Goal: Transaction & Acquisition: Purchase product/service

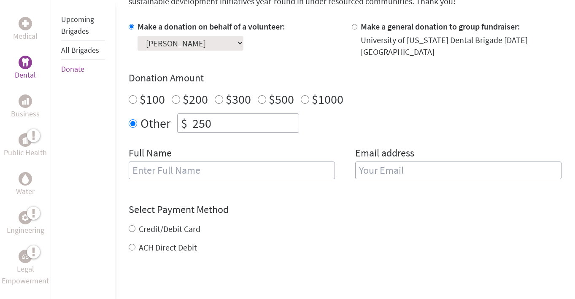
click at [200, 172] on input "text" at bounding box center [232, 170] width 206 height 18
click at [405, 173] on input "email" at bounding box center [458, 170] width 206 height 18
click at [316, 171] on input "Lauren" at bounding box center [232, 170] width 206 height 18
type input "[PERSON_NAME]"
click at [414, 172] on input "email" at bounding box center [458, 170] width 206 height 18
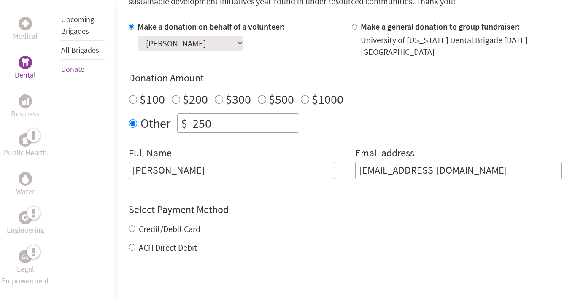
type input "[EMAIL_ADDRESS][DOMAIN_NAME]"
click at [188, 225] on div "Credit/Debit Card ACH Direct Debit" at bounding box center [345, 238] width 432 height 30
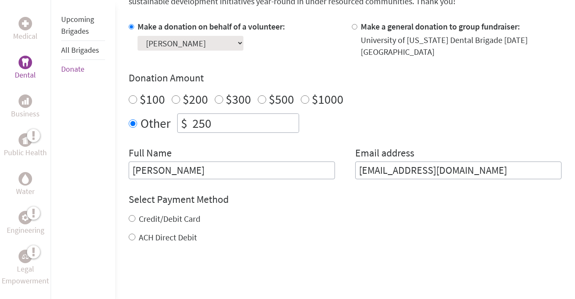
click at [170, 223] on label "Credit/Debit Card" at bounding box center [170, 218] width 62 height 11
click at [135, 222] on input "Credit/Debit Card" at bounding box center [132, 218] width 7 height 7
radio input "true"
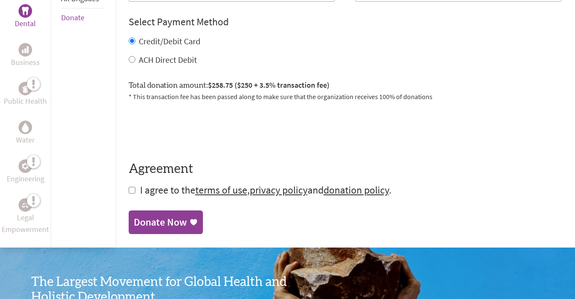
scroll to position [437, 0]
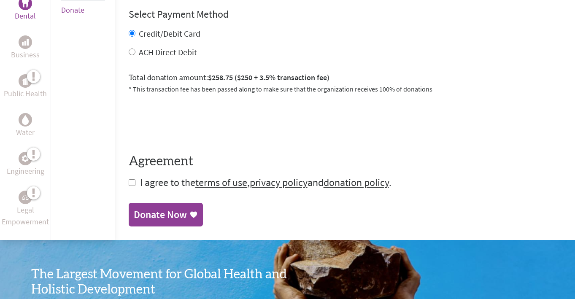
click at [146, 181] on span "I agree to the terms of use , privacy policy and donation policy ." at bounding box center [265, 182] width 251 height 13
click at [132, 185] on input "checkbox" at bounding box center [132, 182] width 7 height 7
checkbox input "true"
click at [151, 205] on link "Donate Now" at bounding box center [166, 216] width 74 height 24
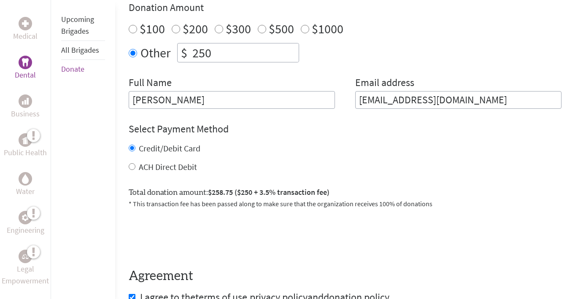
scroll to position [350, 0]
